Goal: Task Accomplishment & Management: Complete application form

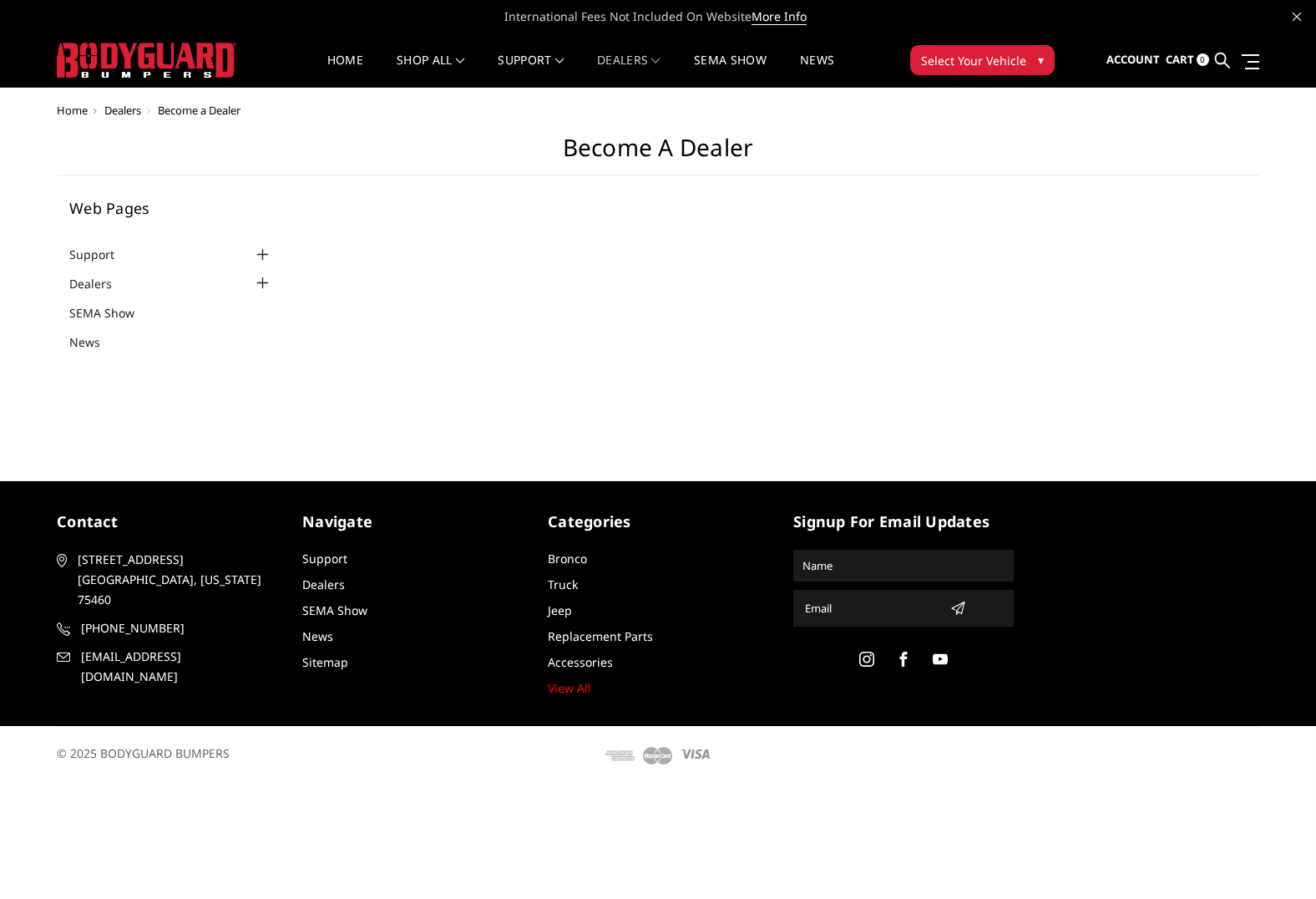
select select "US"
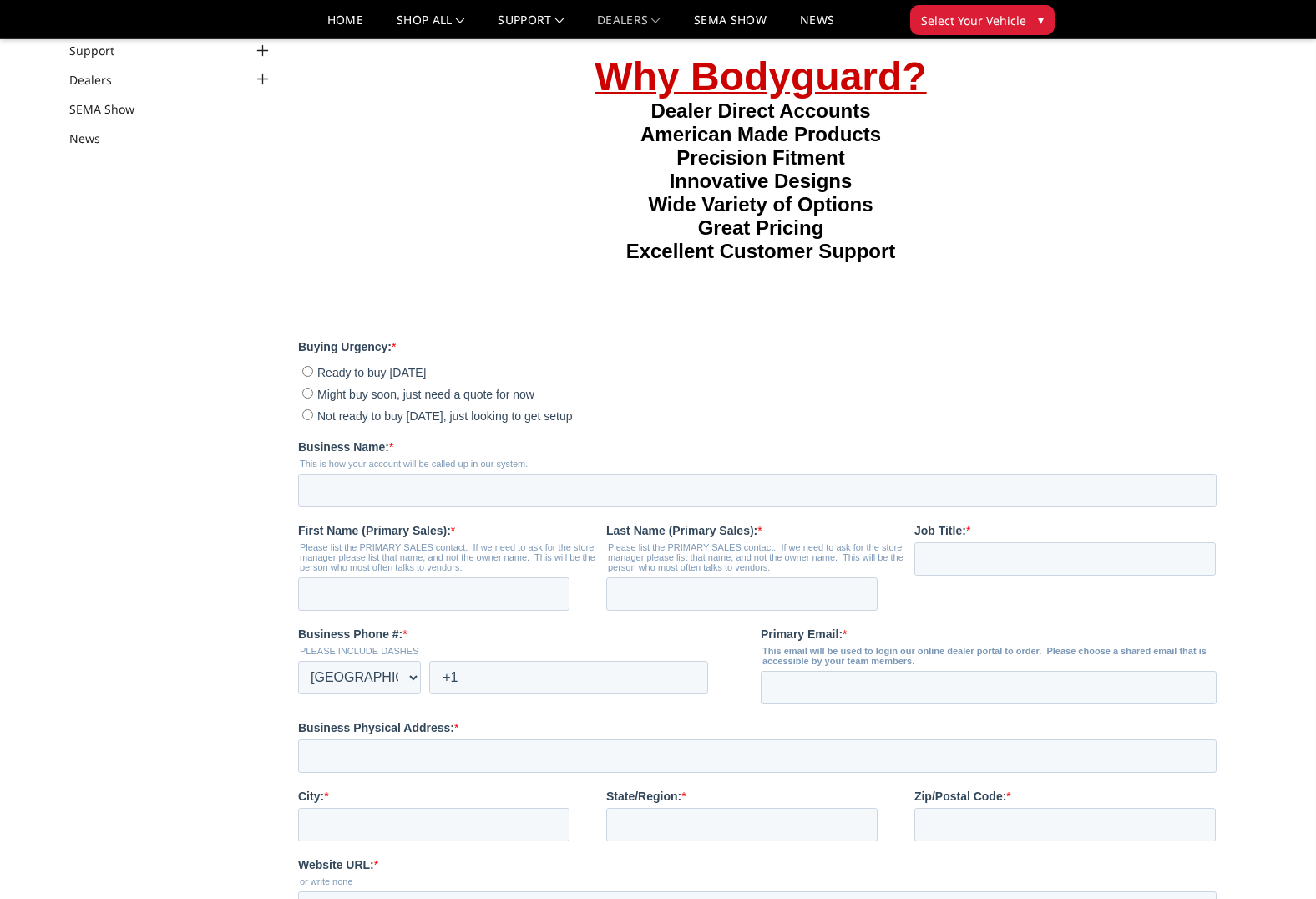
scroll to position [152, 0]
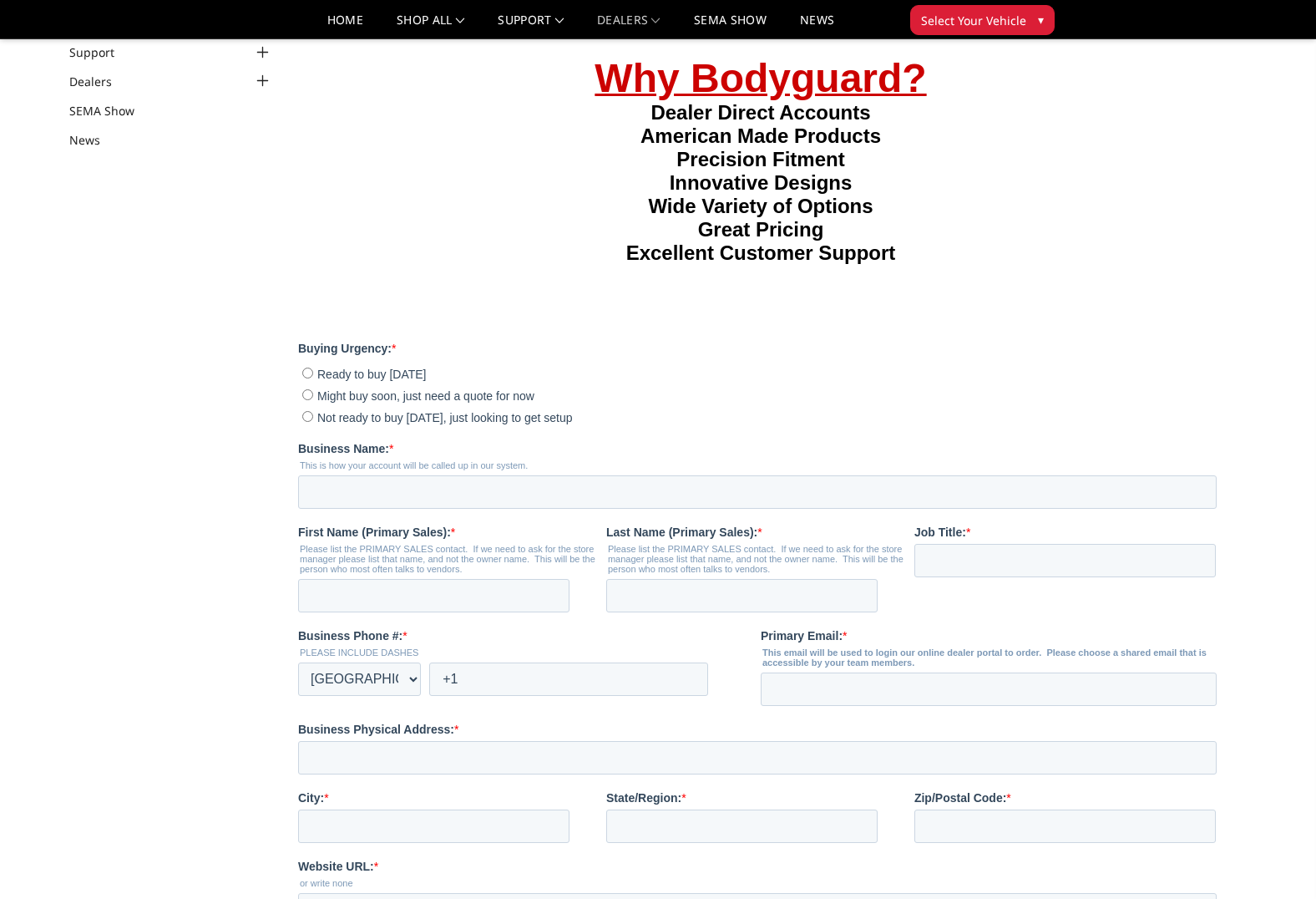
click at [305, 410] on input "Not ready to buy [DATE], just looking to get setup" at bounding box center [307, 416] width 10 height 10
radio input "true"
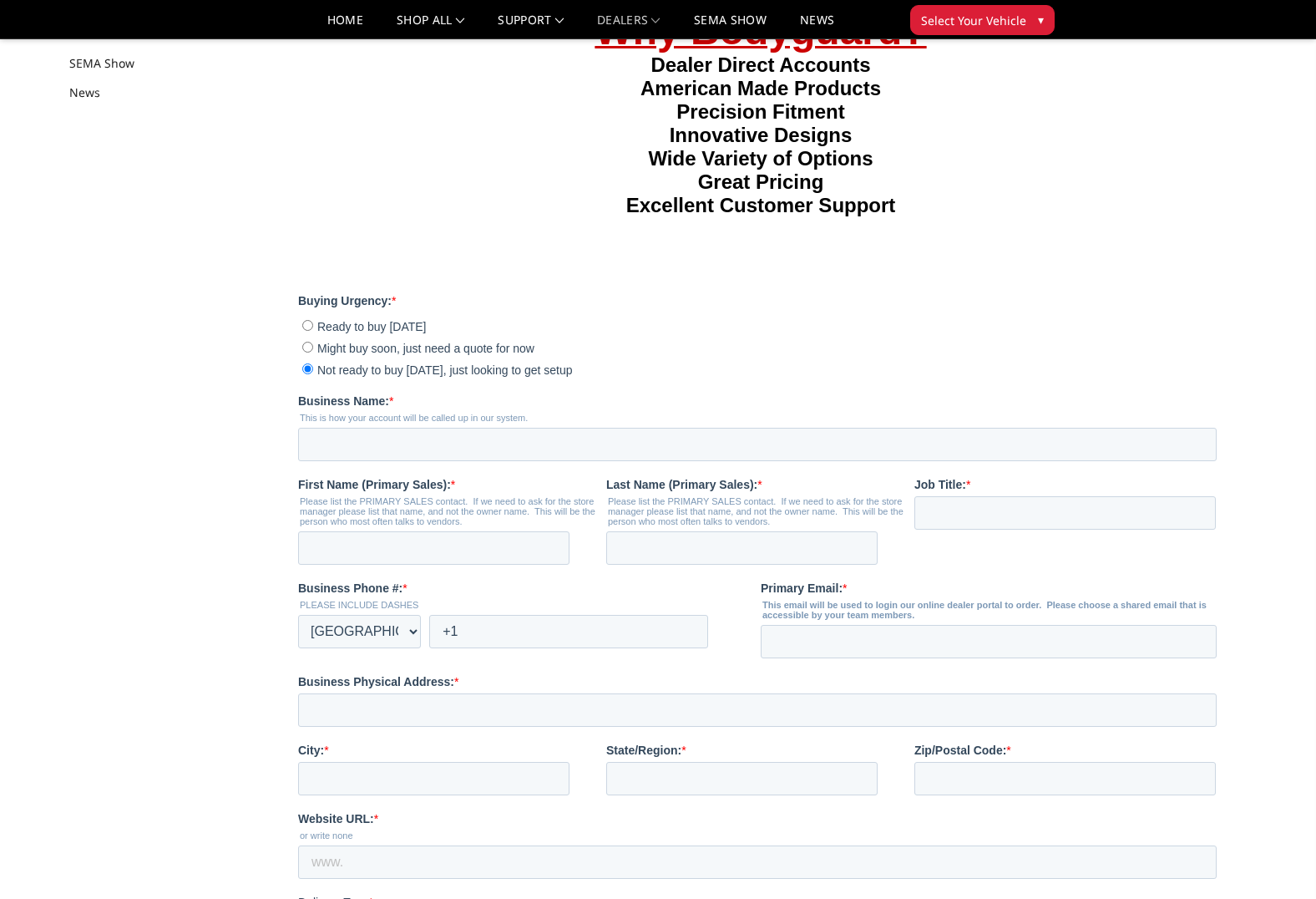
scroll to position [201, 0]
click at [435, 440] on input "Business Name: *" at bounding box center [756, 443] width 919 height 33
type input "MegaRexx Trucks"
click at [348, 553] on input "First Name (Primary Sales): *" at bounding box center [433, 547] width 272 height 33
type input "Aaron"
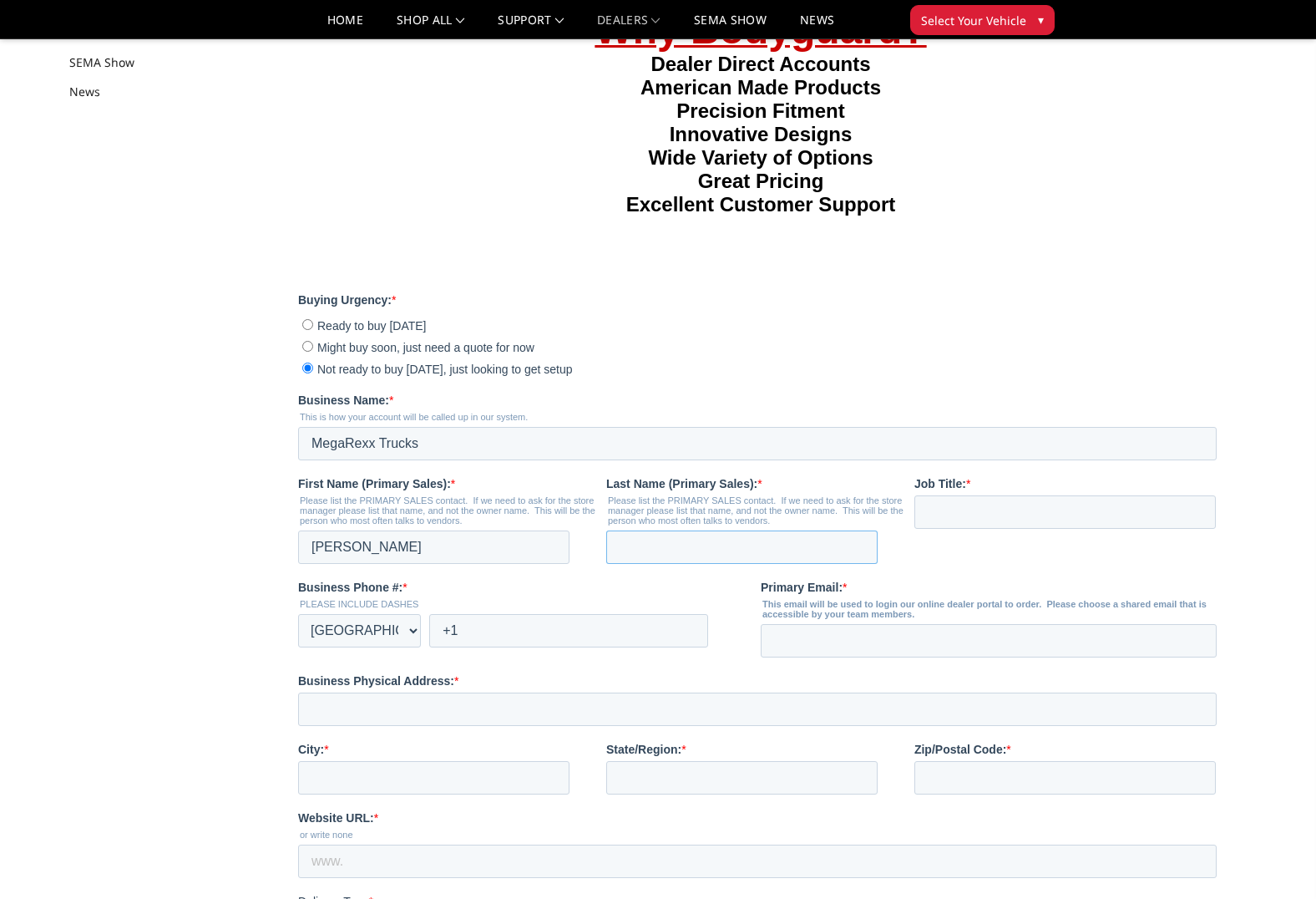
click at [654, 550] on input "Last Name (Primary Sales): *" at bounding box center [741, 547] width 272 height 33
type input "Richardet"
click at [941, 508] on input "Job Title: *" at bounding box center [1064, 511] width 301 height 33
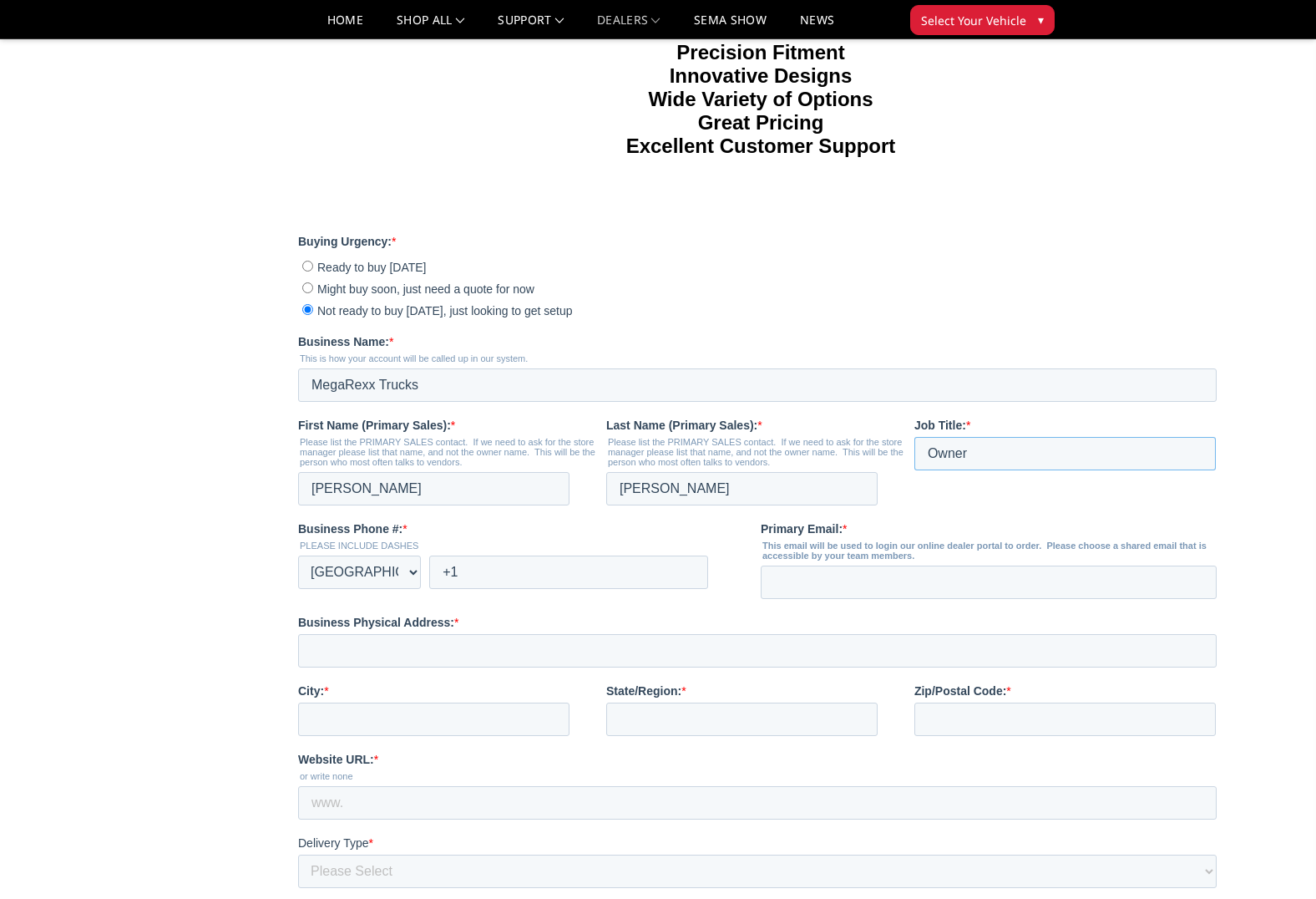
type input "Owner"
click at [536, 574] on input "+1" at bounding box center [568, 572] width 279 height 33
type input "+1 9104650270"
click at [854, 583] on input "Primary Email: *" at bounding box center [987, 582] width 456 height 33
type input "signatureautosports@gmail.com"
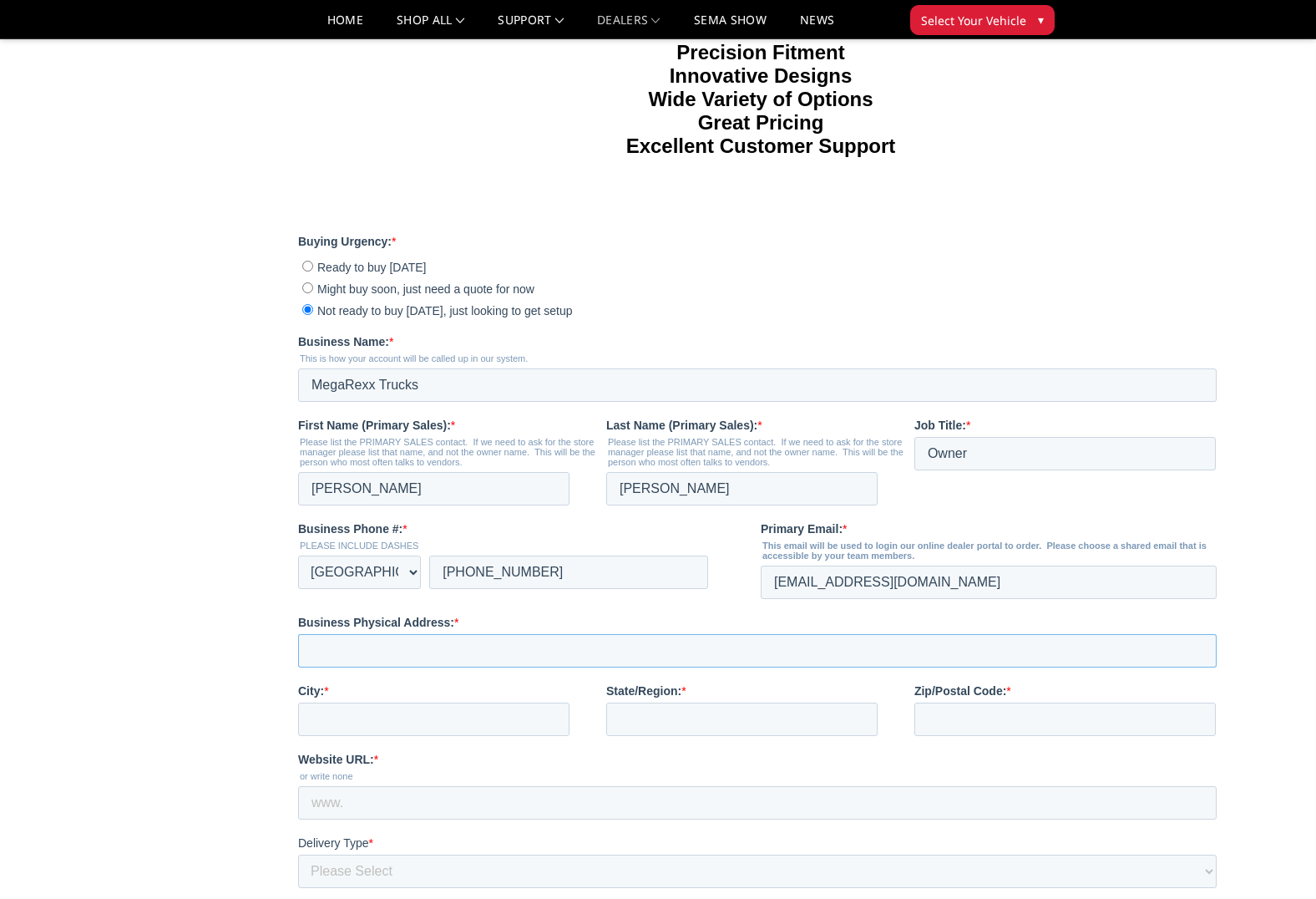
click at [419, 652] on input "Business Physical Address: *" at bounding box center [756, 651] width 919 height 33
type input "4704 N College Rd"
click at [356, 720] on input "City: *" at bounding box center [433, 719] width 272 height 33
type input "Castle Hayne"
click at [624, 715] on input "State/Region: *" at bounding box center [741, 719] width 272 height 33
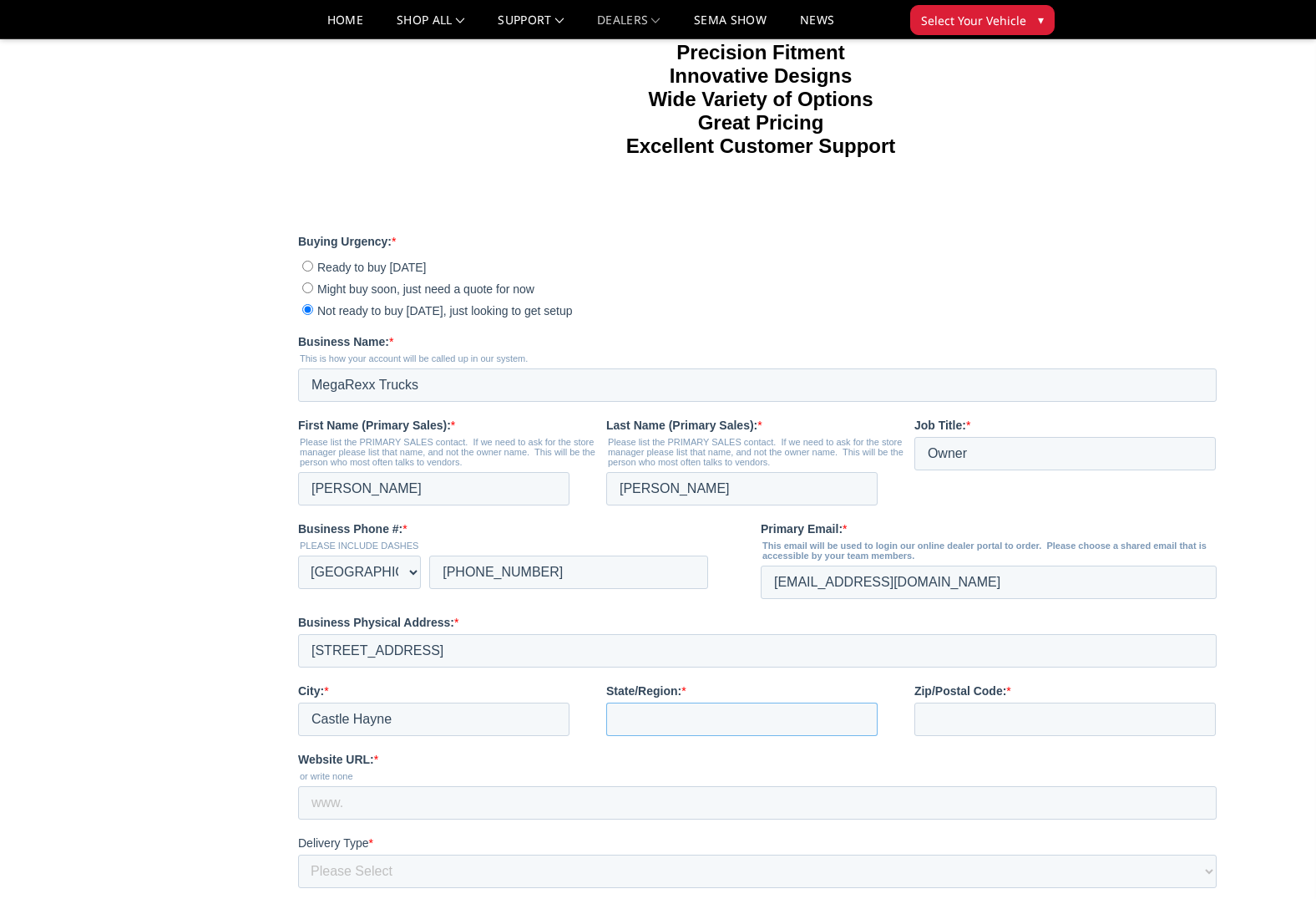
type input "North Carolina"
click at [1014, 731] on input "Zip/Postal Code: *" at bounding box center [1064, 719] width 301 height 33
type input "28429"
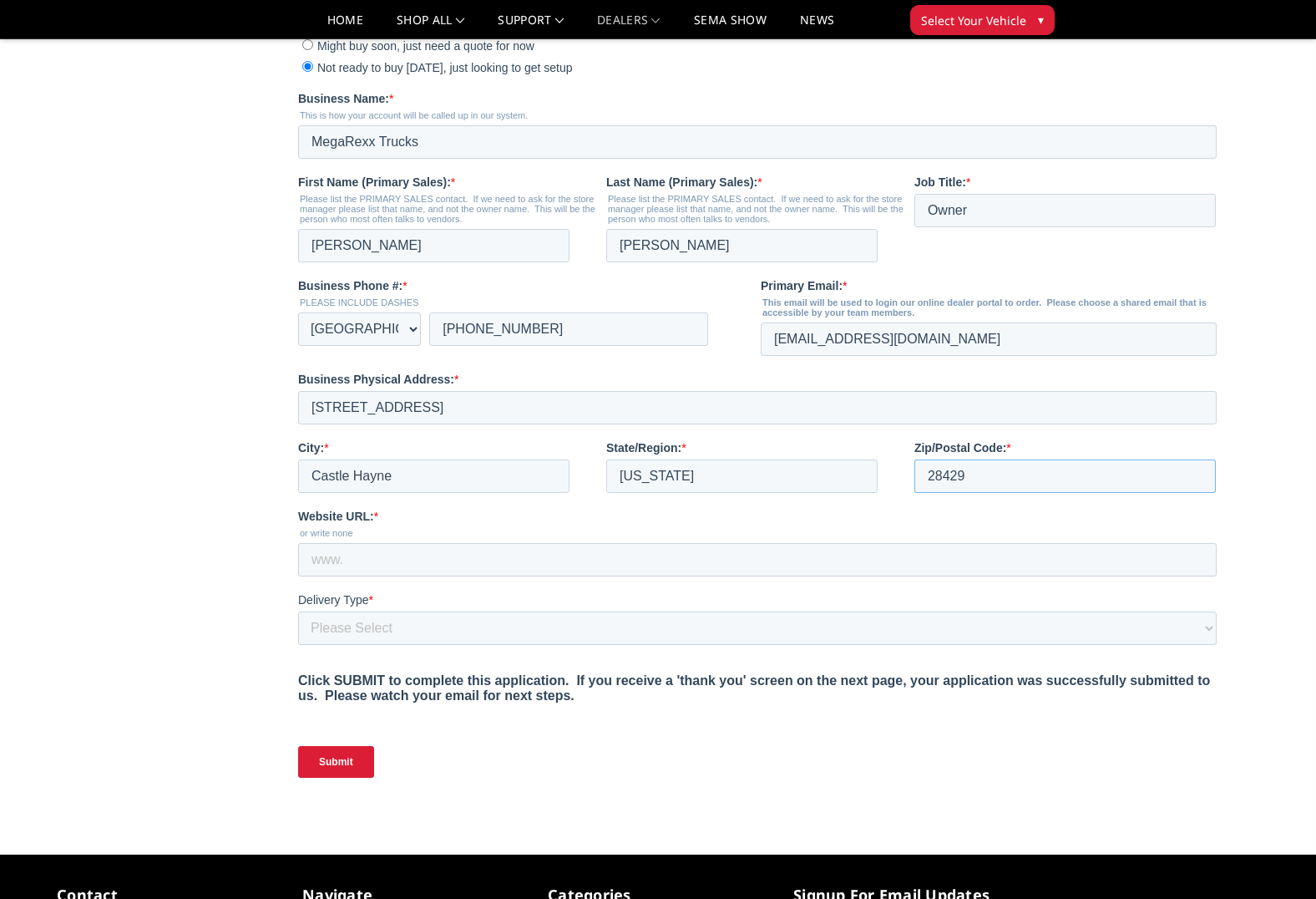
scroll to position [525, 0]
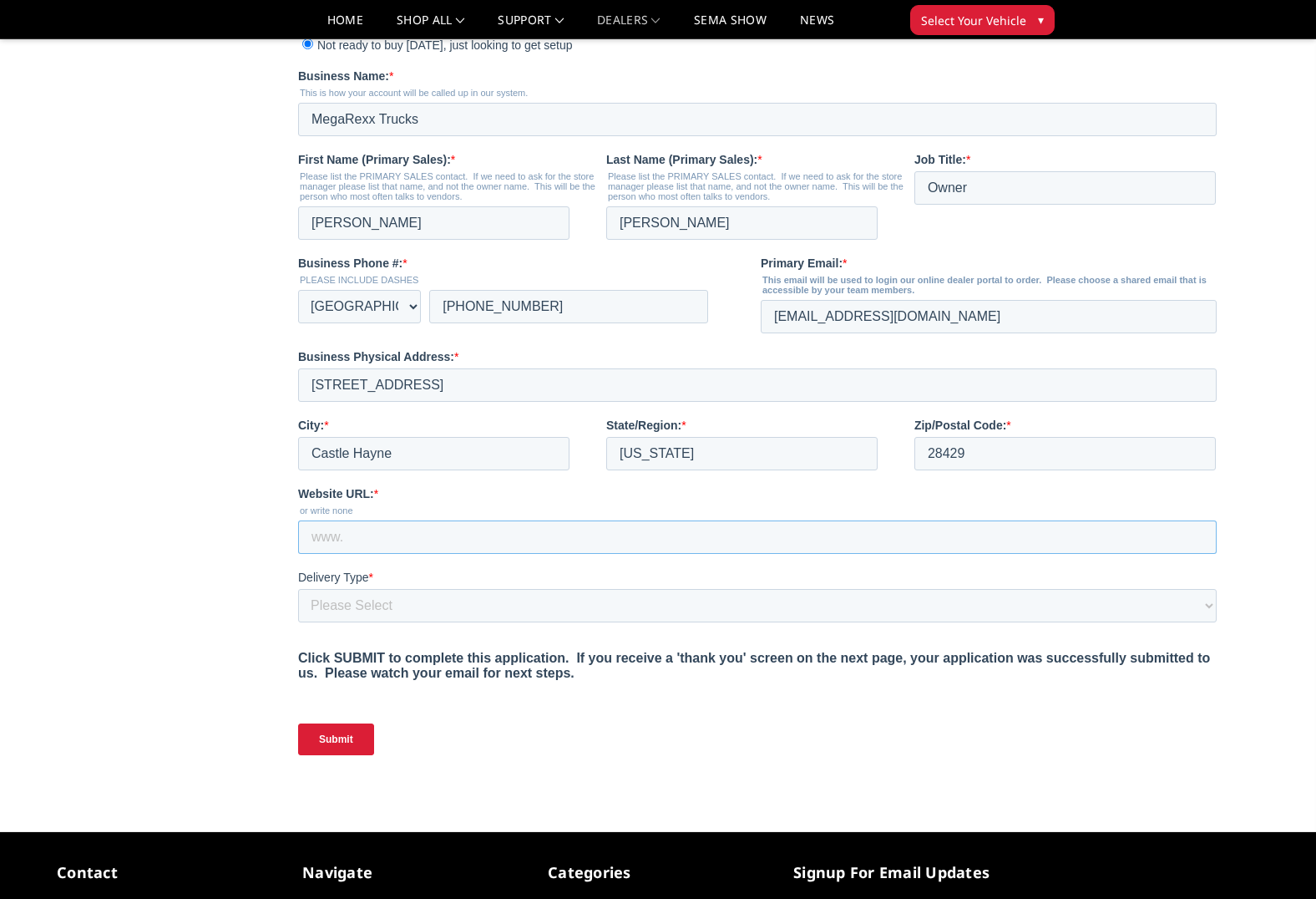
click at [407, 532] on input "Website URL: *" at bounding box center [756, 537] width 919 height 33
paste input "https://www.megarexxtrucks.com/"
type input "https://www.megarexxtrucks.com/"
click at [429, 607] on select "Please Select Yes, I need a liftgate No, I have a forklift and/or dock" at bounding box center [756, 605] width 919 height 33
select select "I have a forklift"
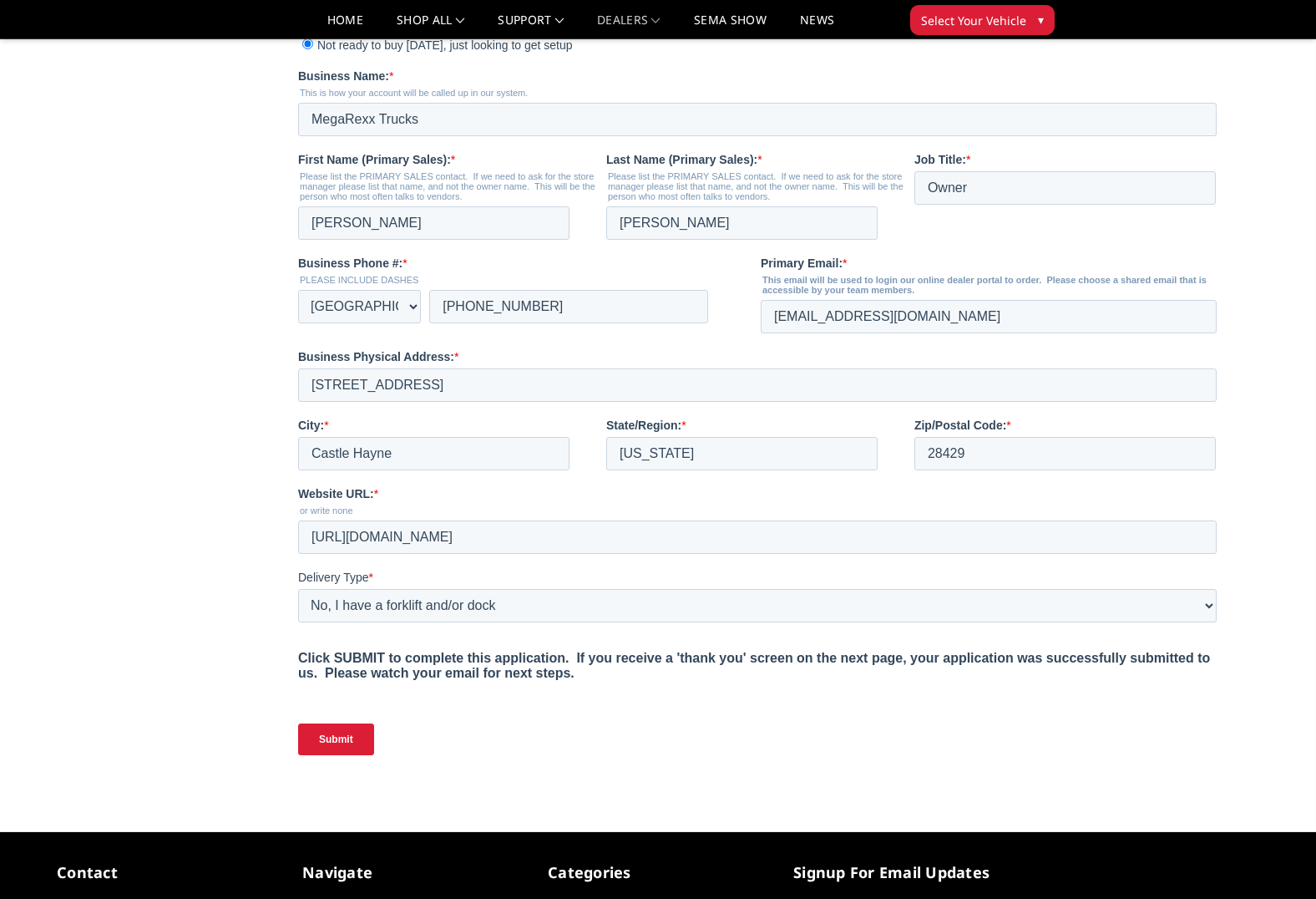
drag, startPoint x: 338, startPoint y: 743, endPoint x: 338, endPoint y: 758, distance: 15.0
click at [338, 743] on input "Submit" at bounding box center [334, 739] width 76 height 31
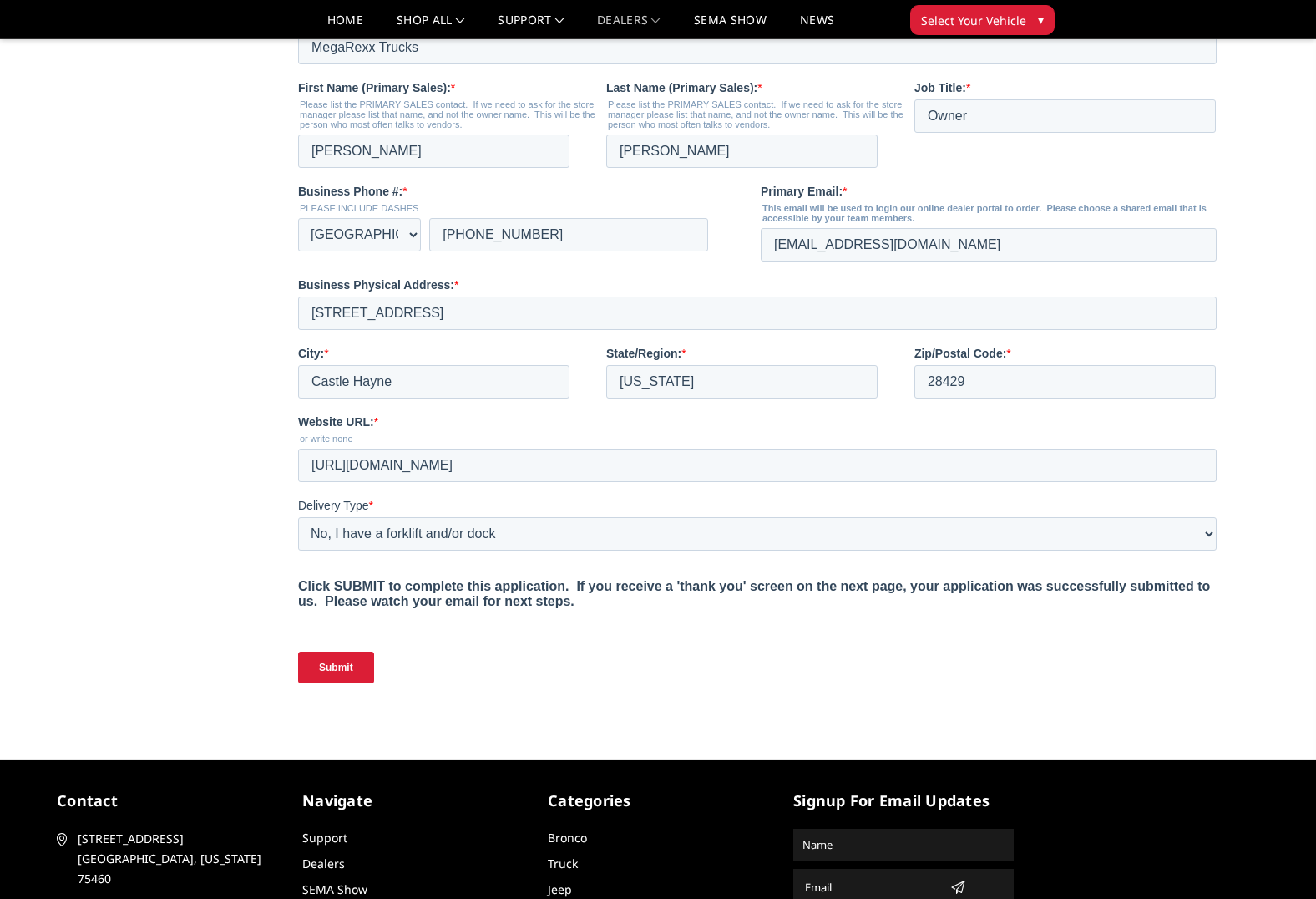
scroll to position [598, 0]
